Goal: Check status: Check status

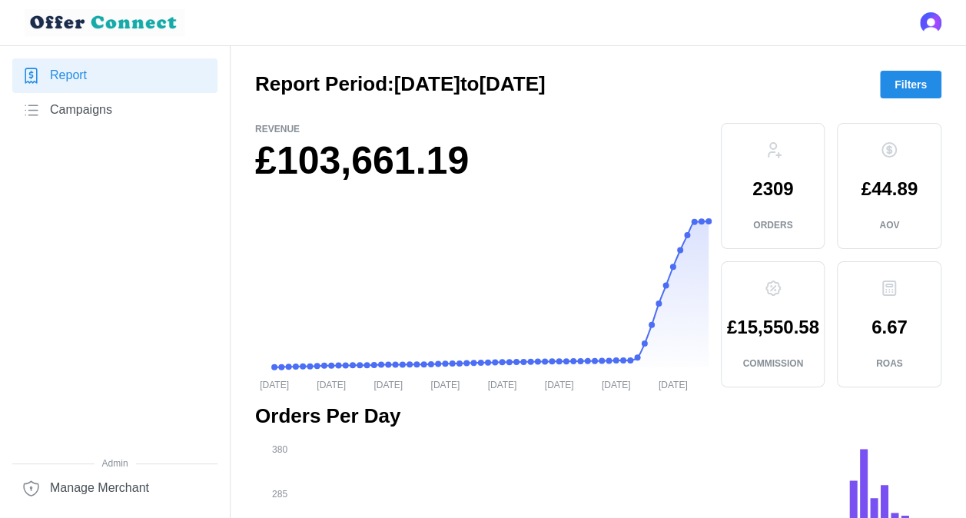
click at [902, 80] on span "Filters" at bounding box center [911, 84] width 32 height 26
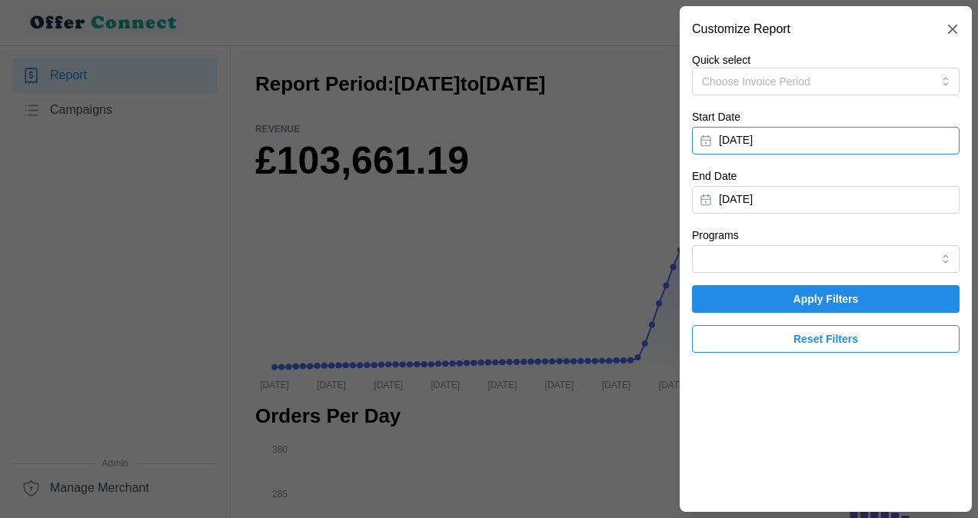
drag, startPoint x: 825, startPoint y: 137, endPoint x: 706, endPoint y: 136, distance: 119.1
click at [706, 136] on button "[DATE]" at bounding box center [825, 141] width 267 height 28
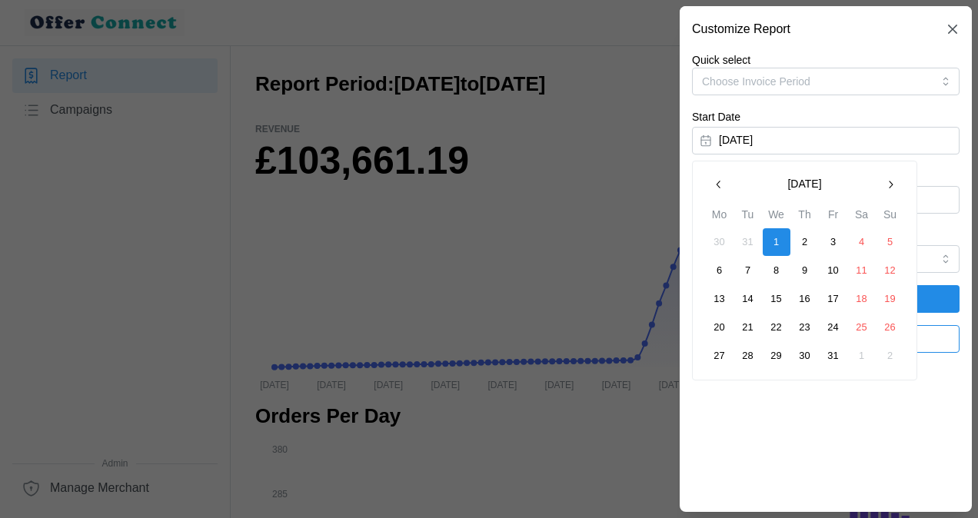
click at [885, 183] on icon "button" at bounding box center [890, 184] width 12 height 12
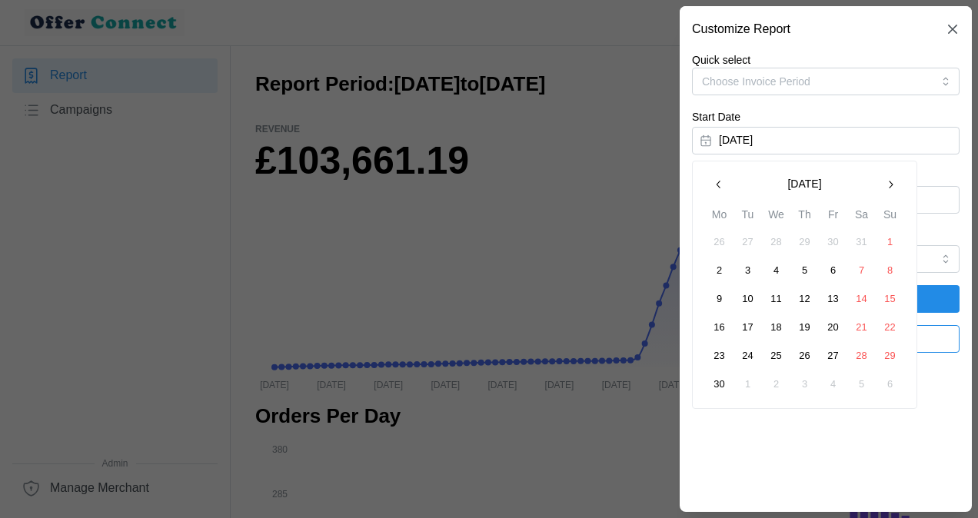
click at [885, 183] on icon "button" at bounding box center [890, 184] width 12 height 12
click at [830, 238] on button "1" at bounding box center [833, 242] width 28 height 28
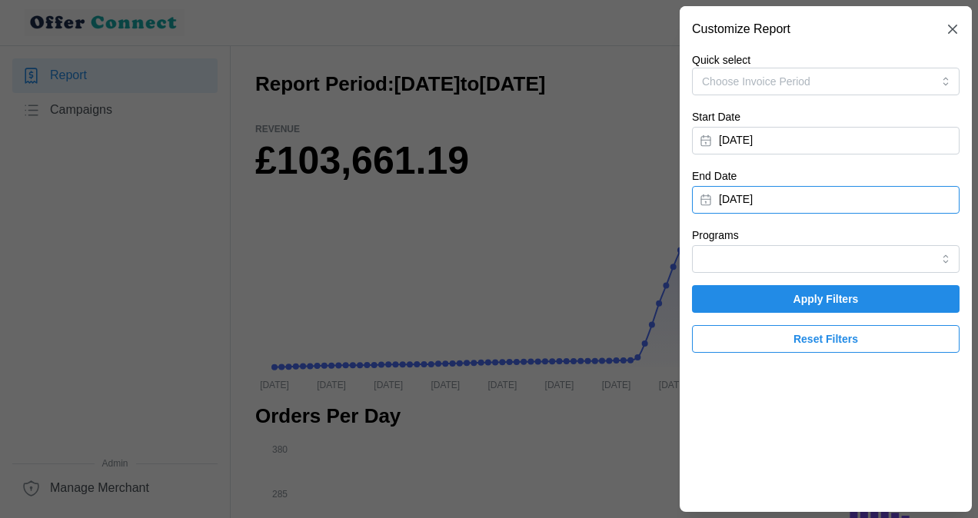
click at [702, 197] on button "[DATE]" at bounding box center [825, 200] width 267 height 28
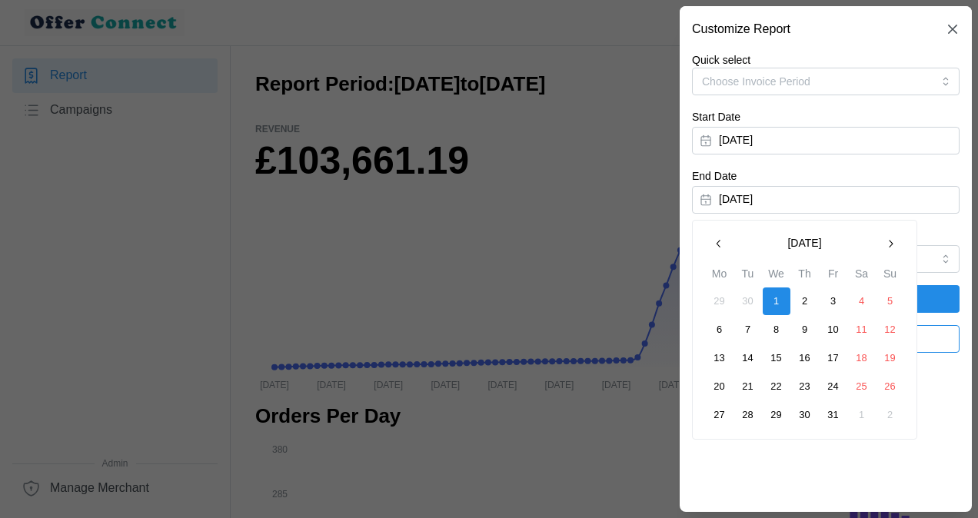
click at [716, 243] on icon "button" at bounding box center [718, 243] width 12 height 12
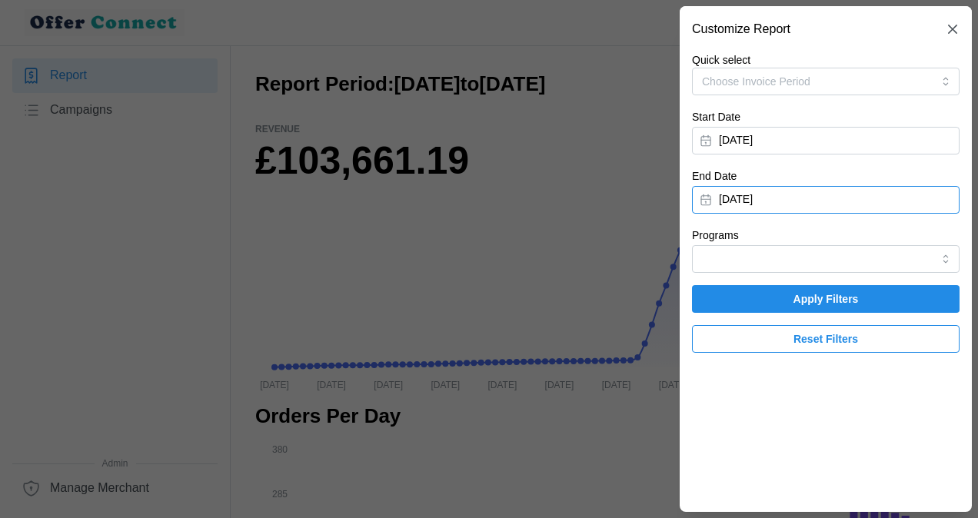
drag, startPoint x: 890, startPoint y: 413, endPoint x: 798, endPoint y: 96, distance: 330.5
click at [798, 96] on div "Quick select Choose Invoice Period Start Date [DATE] End Date [DATE] Programs A…" at bounding box center [825, 202] width 267 height 301
click at [705, 193] on button "[DATE]" at bounding box center [825, 200] width 267 height 28
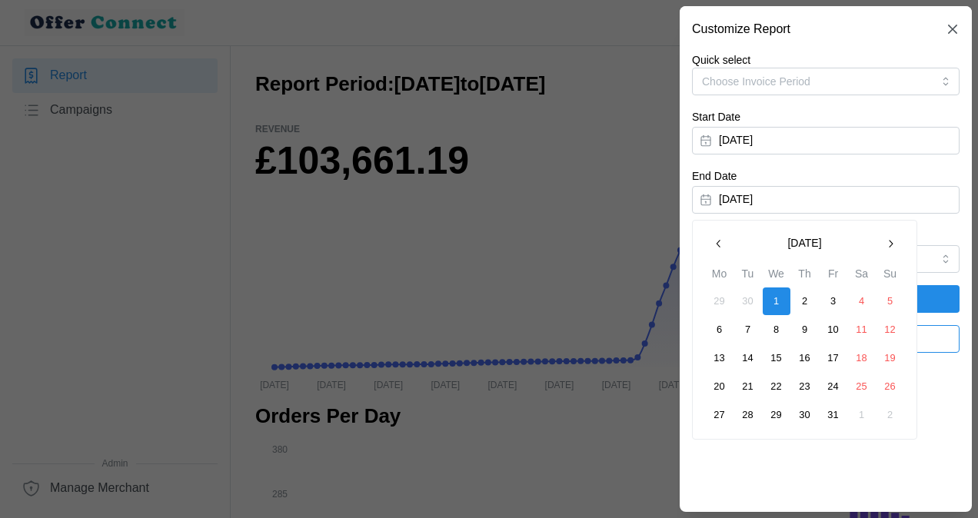
click at [715, 242] on icon "button" at bounding box center [718, 243] width 12 height 12
click at [891, 413] on button "31" at bounding box center [890, 415] width 28 height 28
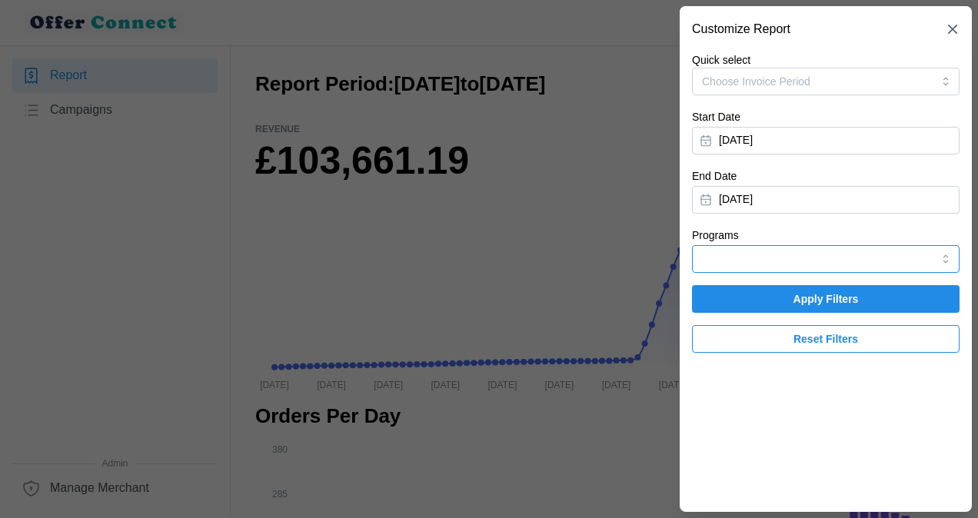
click at [942, 255] on input "Programs" at bounding box center [825, 259] width 267 height 28
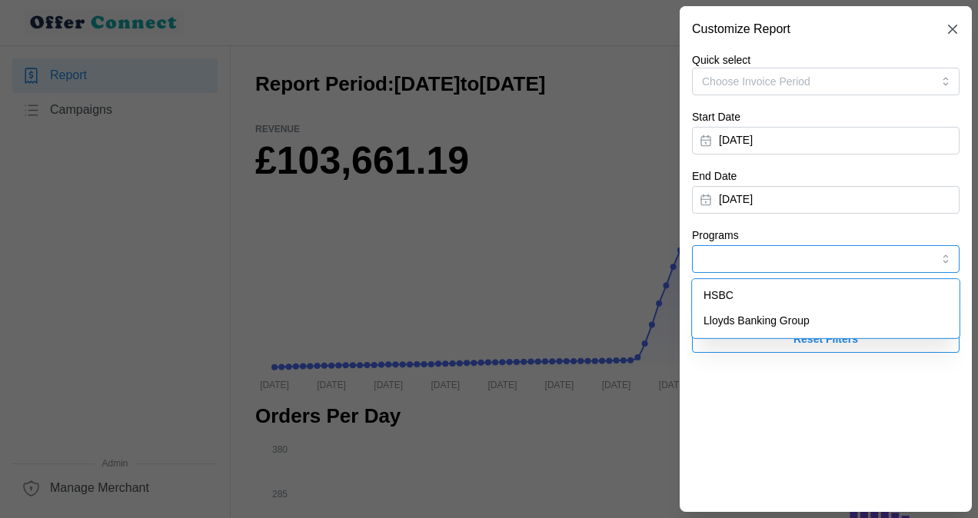
click at [734, 291] on div "HSBC" at bounding box center [826, 296] width 260 height 26
type input "HSBC"
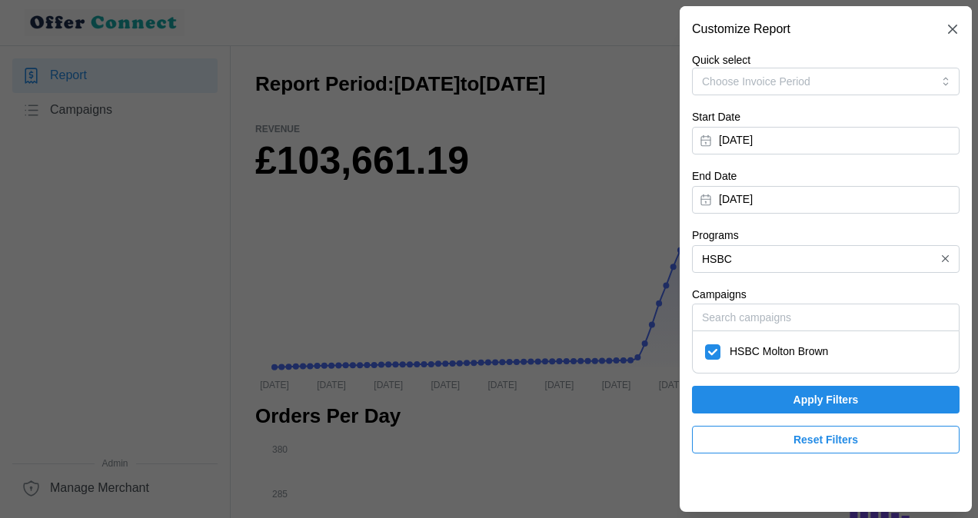
click at [815, 394] on span "Apply Filters" at bounding box center [825, 400] width 65 height 26
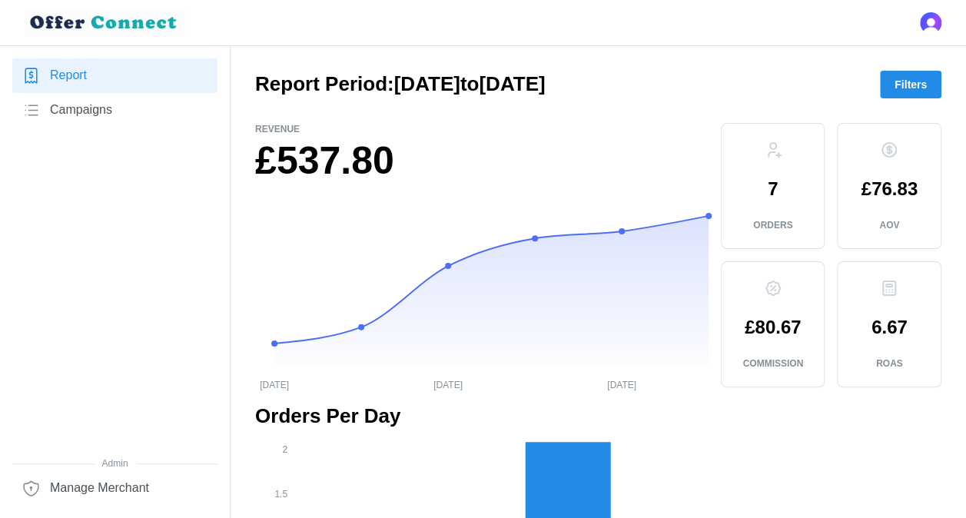
click at [912, 82] on span "Filters" at bounding box center [911, 84] width 32 height 26
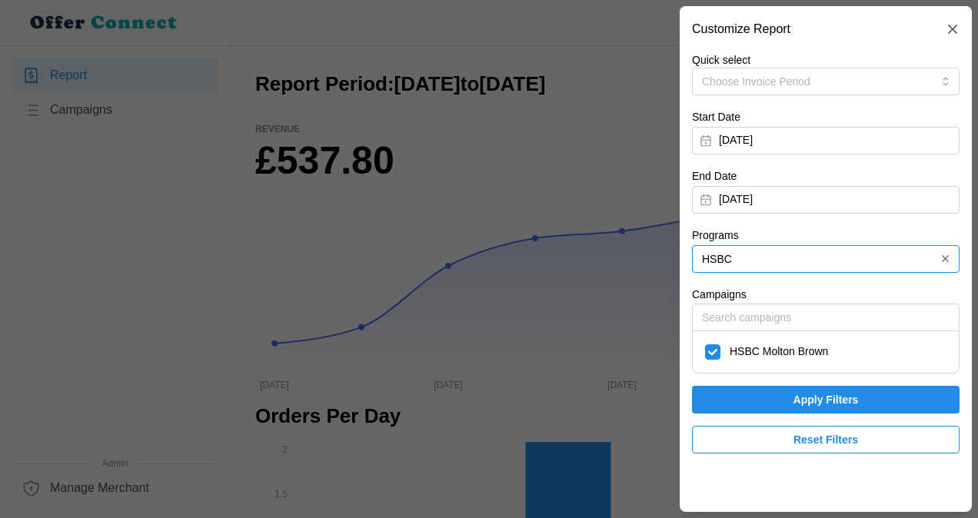
click at [752, 255] on input "HSBC" at bounding box center [825, 259] width 267 height 28
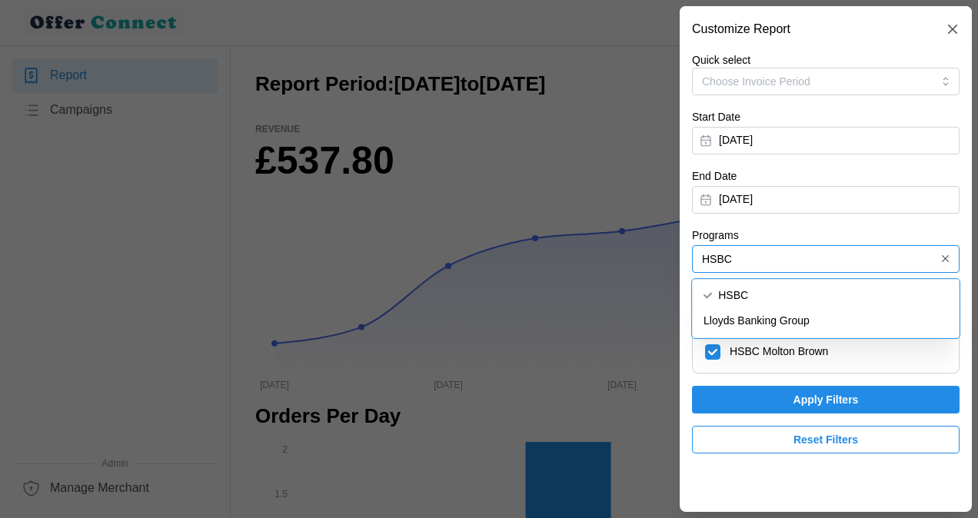
click at [709, 318] on span "Lloyds Banking Group" at bounding box center [756, 321] width 106 height 17
type input "Lloyds Banking Group"
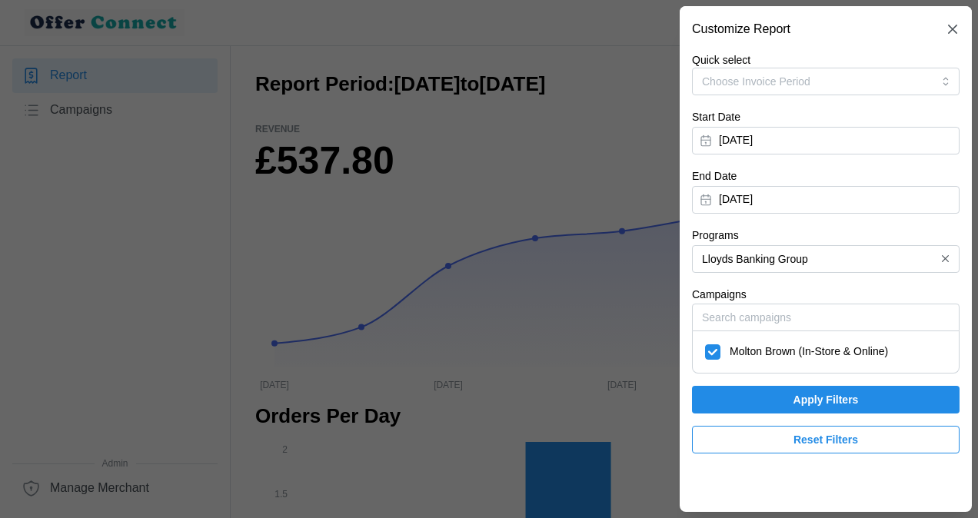
click at [818, 396] on span "Apply Filters" at bounding box center [825, 400] width 65 height 26
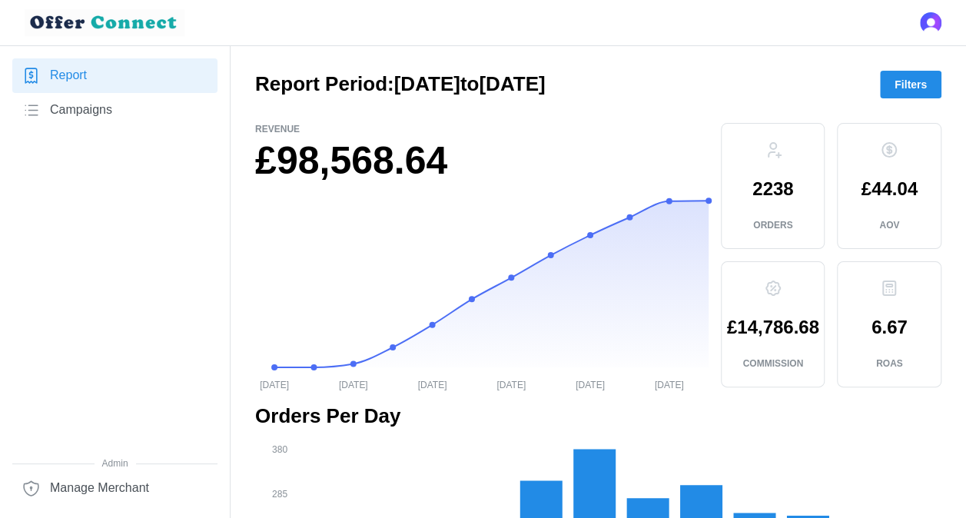
click at [906, 81] on span "Filters" at bounding box center [911, 84] width 32 height 26
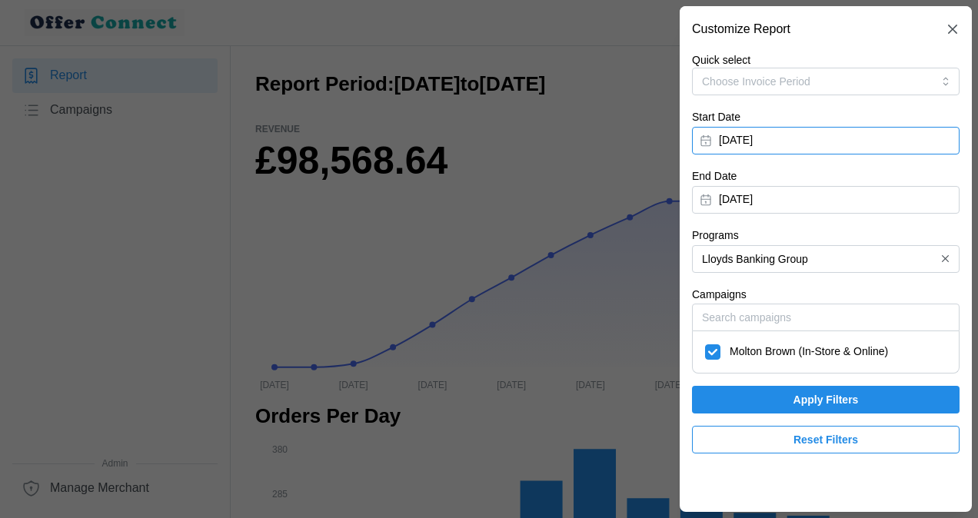
click at [705, 137] on button "[DATE]" at bounding box center [825, 141] width 267 height 28
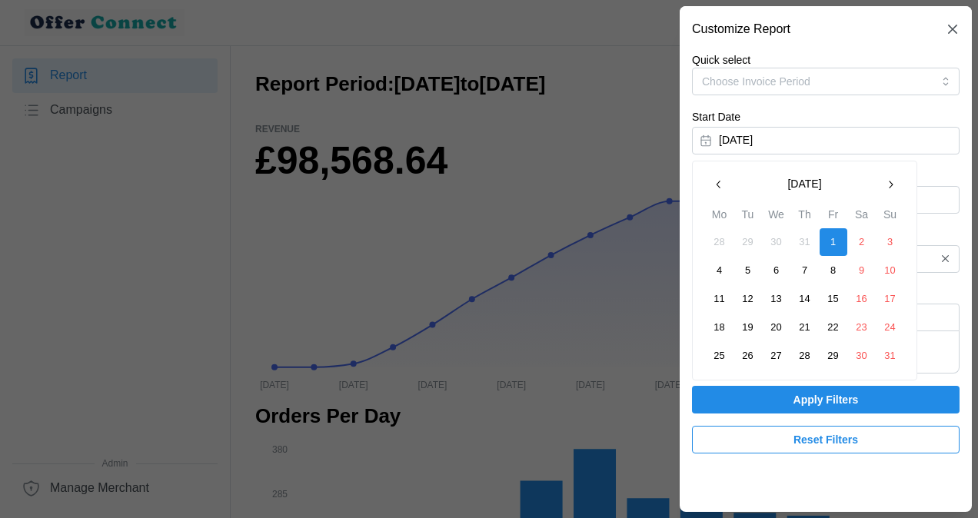
click at [716, 185] on icon "button" at bounding box center [718, 184] width 12 height 12
click at [747, 239] on button "1" at bounding box center [748, 242] width 28 height 28
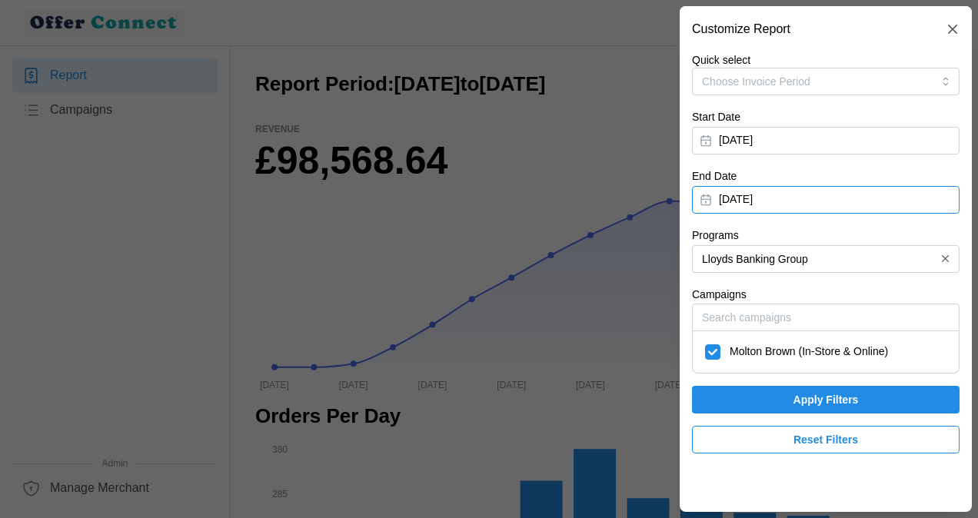
click at [703, 194] on button "[DATE]" at bounding box center [825, 200] width 267 height 28
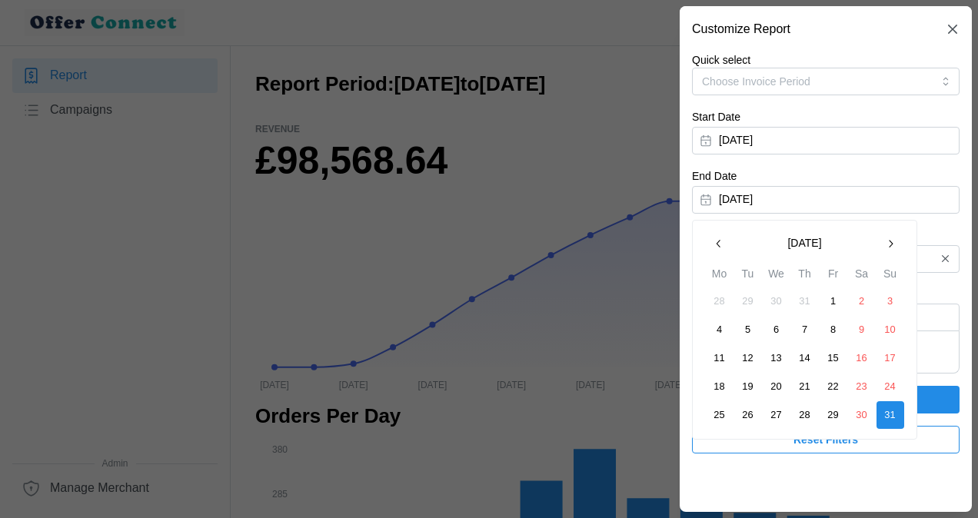
click at [715, 241] on icon "button" at bounding box center [718, 243] width 12 height 12
click at [804, 408] on button "31" at bounding box center [805, 415] width 28 height 28
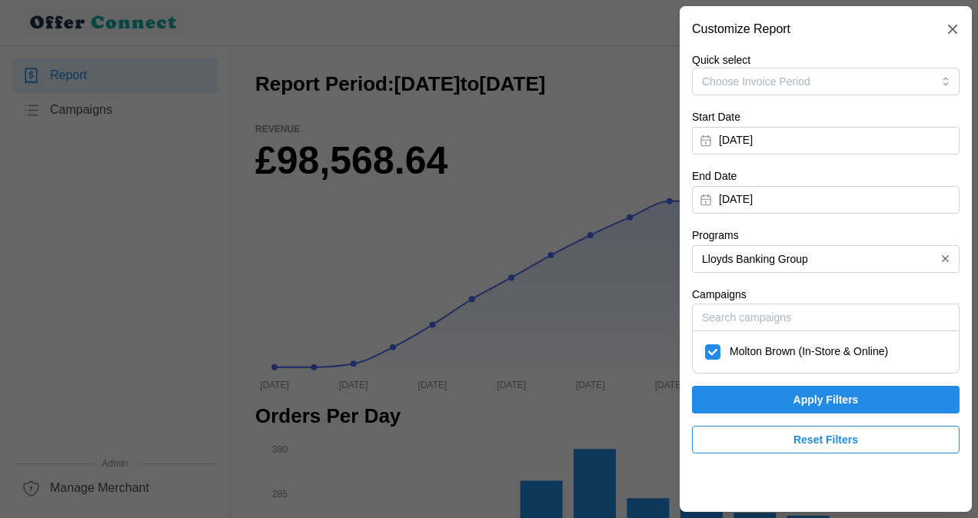
click at [933, 255] on div at bounding box center [945, 259] width 26 height 26
drag, startPoint x: 947, startPoint y: 254, endPoint x: 938, endPoint y: 258, distance: 9.3
click at [938, 258] on button "button" at bounding box center [945, 259] width 17 height 17
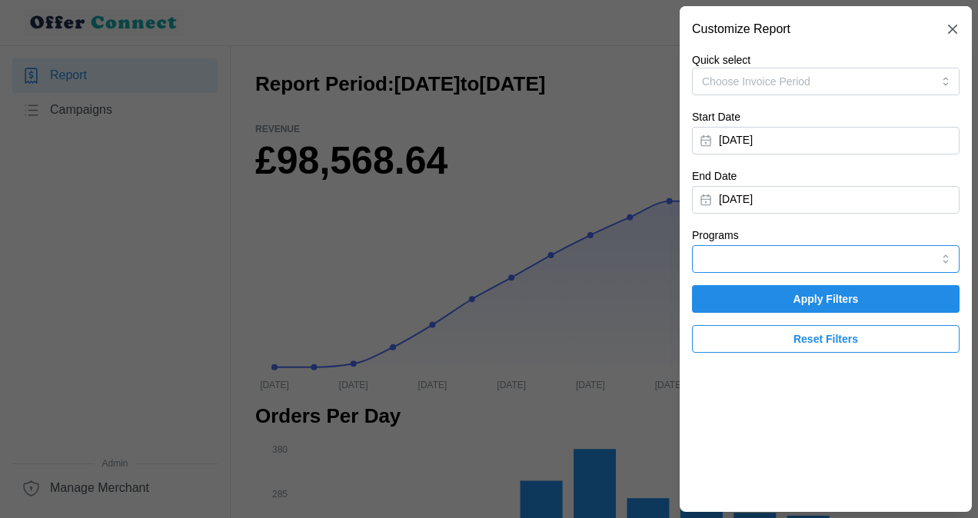
click at [915, 254] on input "Programs" at bounding box center [825, 259] width 267 height 28
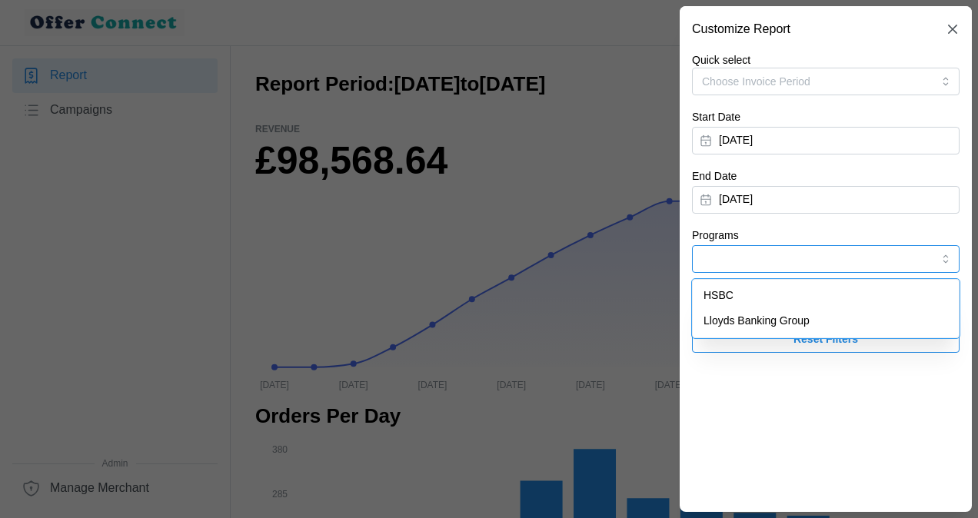
click at [723, 294] on span "HSBC" at bounding box center [718, 295] width 30 height 17
type input "HSBC"
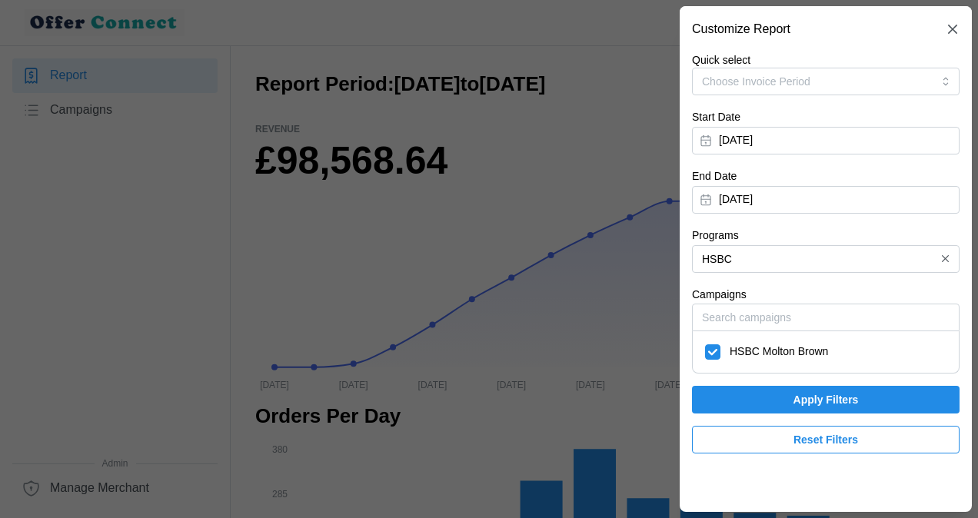
click at [819, 397] on span "Apply Filters" at bounding box center [825, 400] width 65 height 26
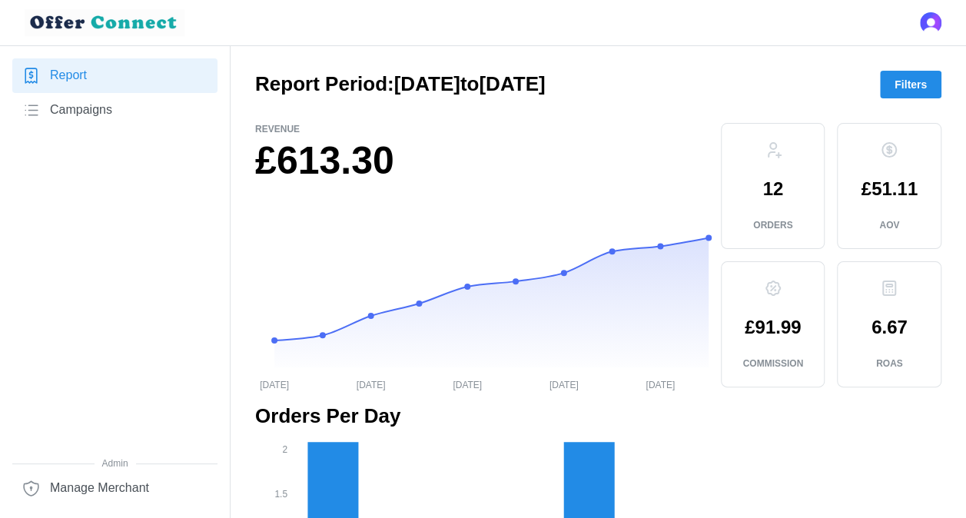
click at [915, 75] on span "Filters" at bounding box center [911, 84] width 32 height 26
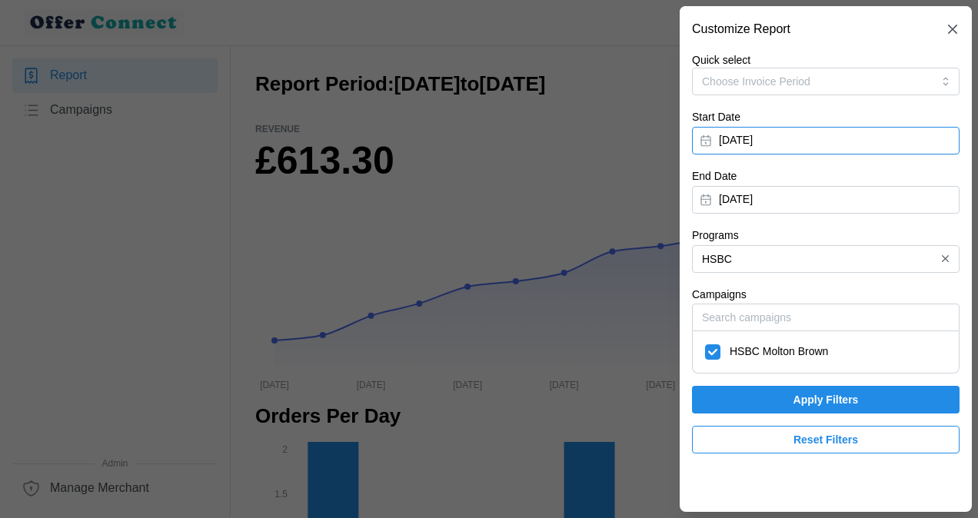
click at [704, 139] on button "[DATE]" at bounding box center [825, 141] width 267 height 28
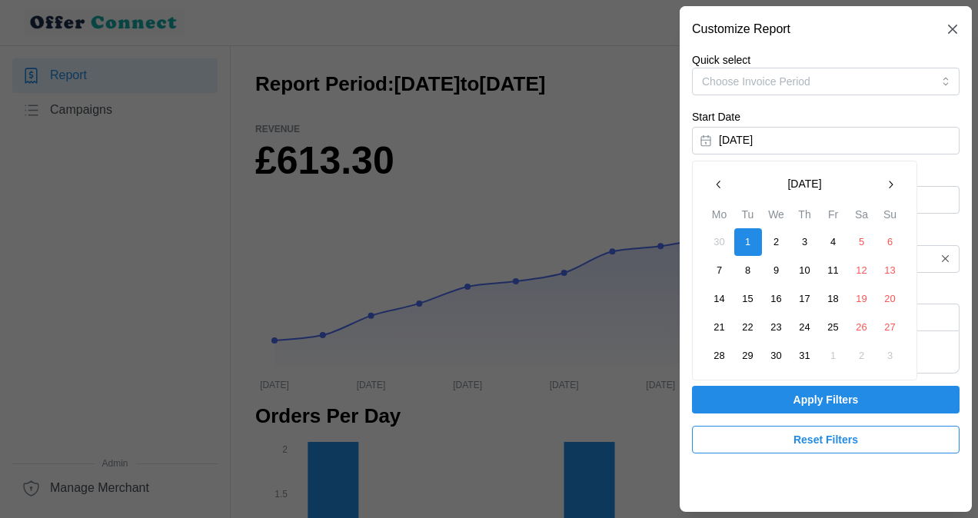
click at [887, 181] on icon "button" at bounding box center [890, 184] width 12 height 12
click at [716, 238] on button "1" at bounding box center [720, 242] width 28 height 28
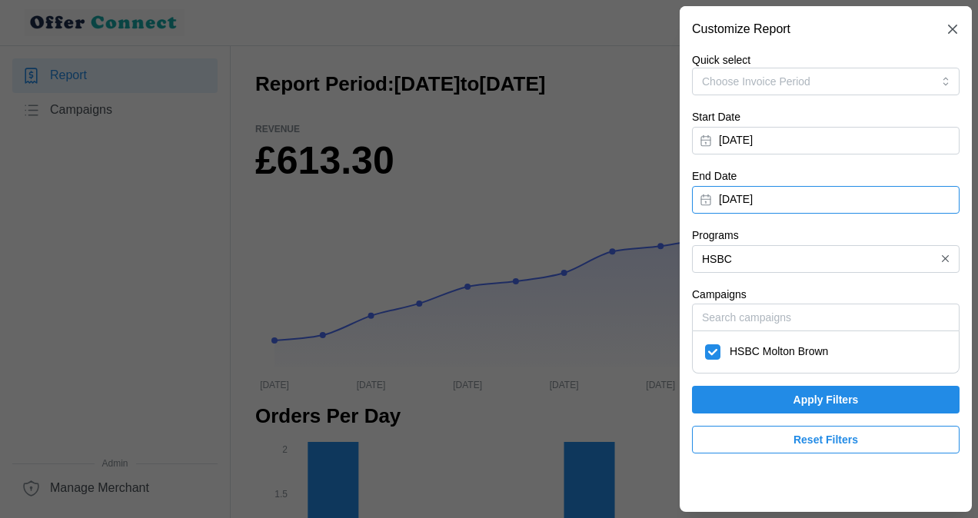
click at [706, 195] on button "[DATE]" at bounding box center [825, 200] width 267 height 28
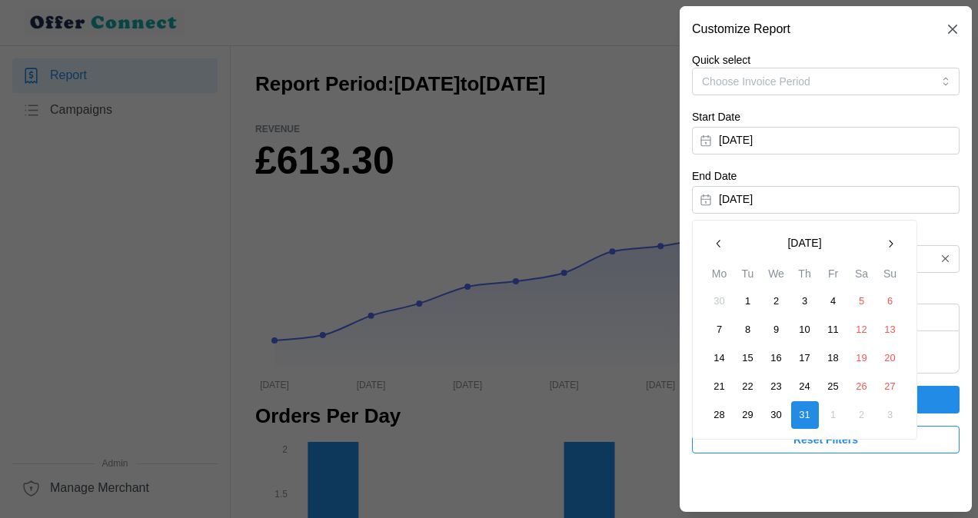
click at [890, 241] on icon "button" at bounding box center [890, 243] width 12 height 12
click at [749, 409] on button "30" at bounding box center [748, 415] width 28 height 28
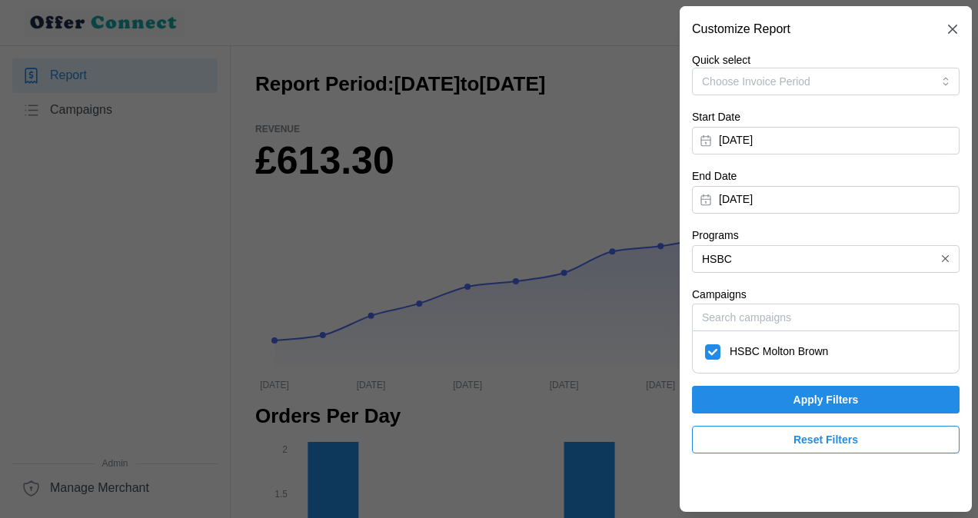
click at [820, 395] on span "Apply Filters" at bounding box center [825, 400] width 65 height 26
